Goal: Information Seeking & Learning: Learn about a topic

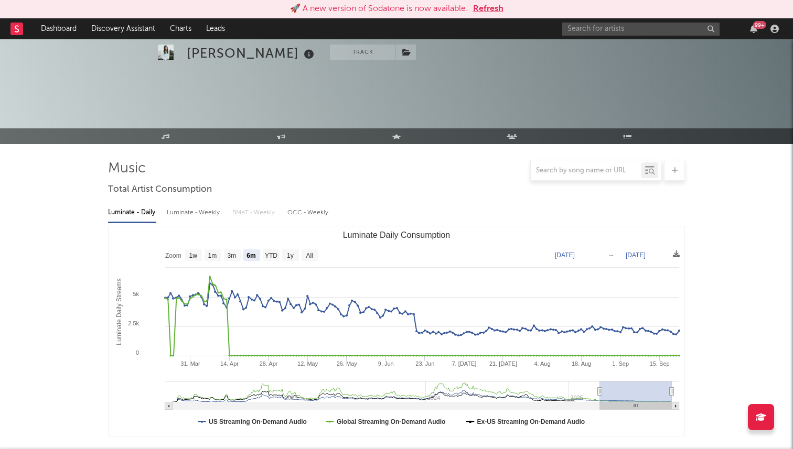
select select "6m"
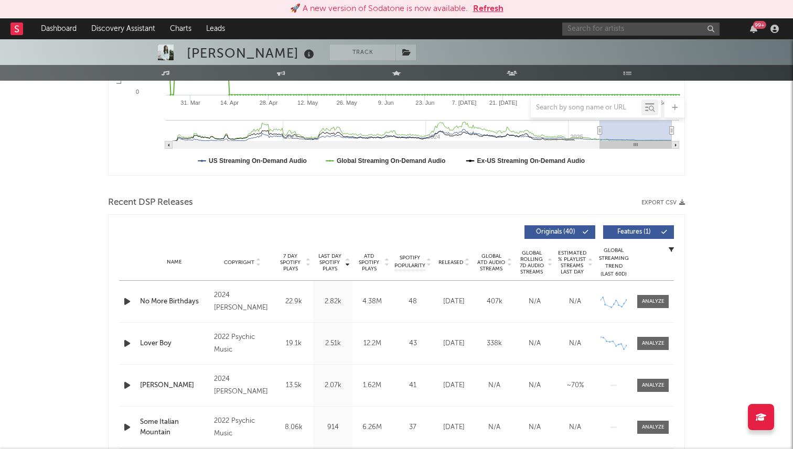
click at [589, 32] on input "text" at bounding box center [640, 29] width 157 height 13
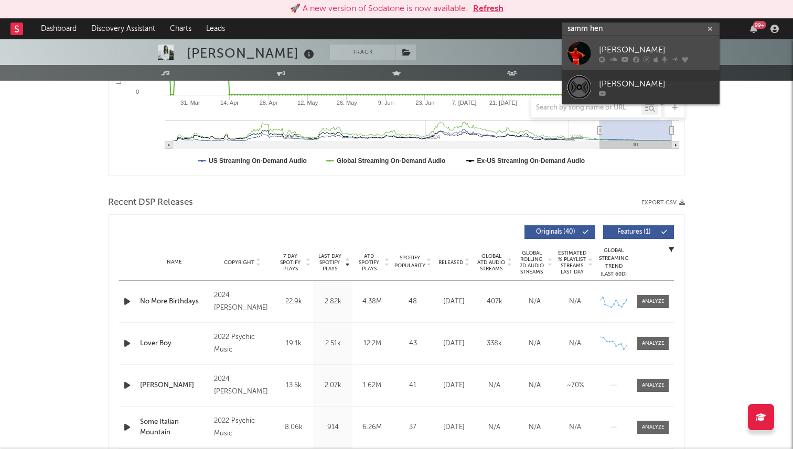
type input "samm hen"
click at [631, 42] on link "[PERSON_NAME]" at bounding box center [640, 53] width 157 height 34
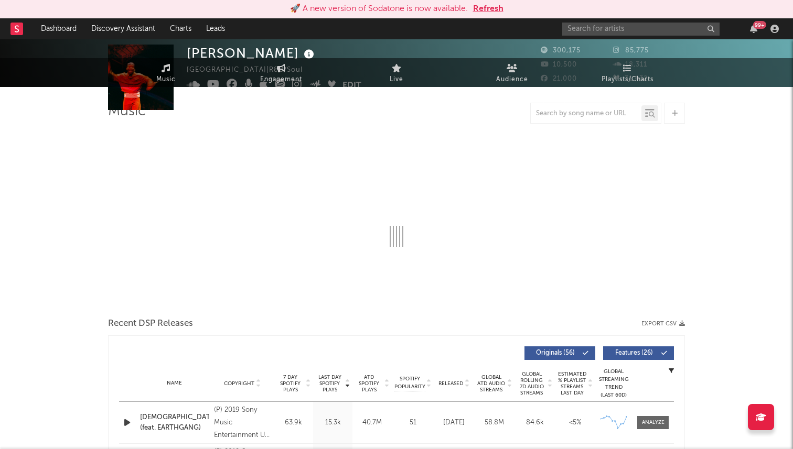
select select "6m"
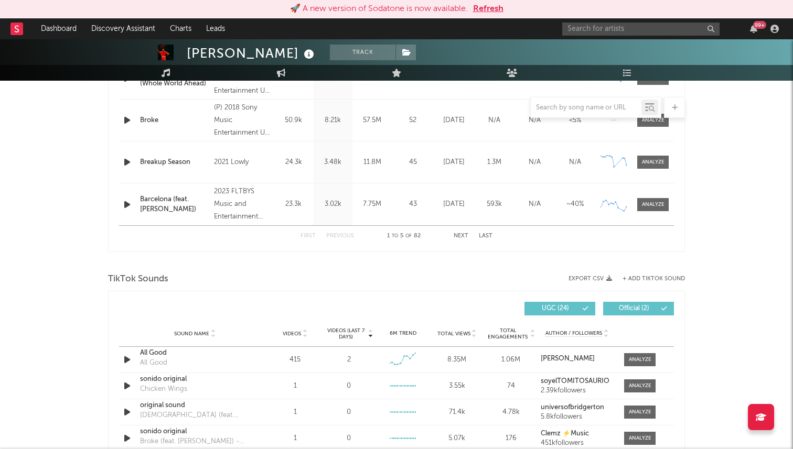
scroll to position [527, 0]
